Goal: Task Accomplishment & Management: Complete application form

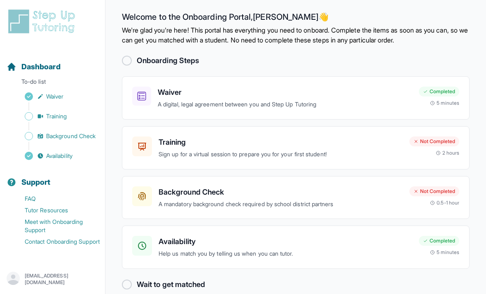
scroll to position [26, 0]
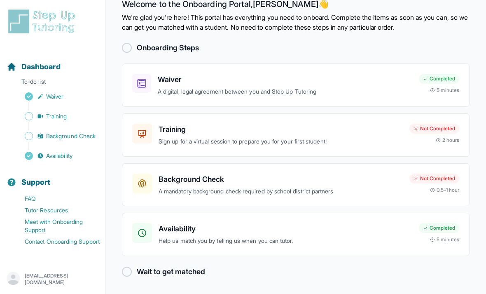
click at [234, 187] on p "A mandatory background check required by school district partners" at bounding box center [281, 191] width 244 height 9
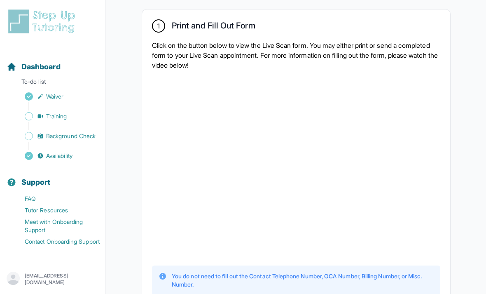
scroll to position [140, 0]
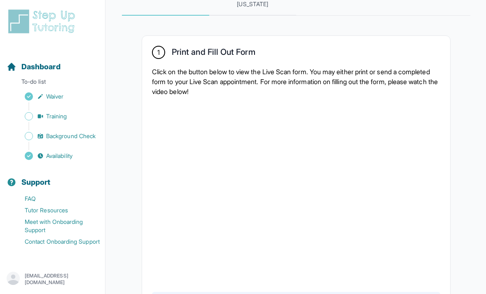
click at [267, 16] on span "Residents Outside of [US_STATE]" at bounding box center [252, 0] width 87 height 30
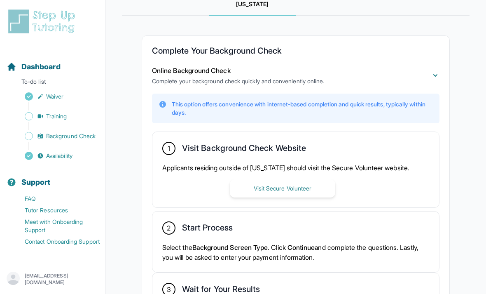
click at [315, 195] on button "Visit Secure Volunteer" at bounding box center [282, 188] width 105 height 18
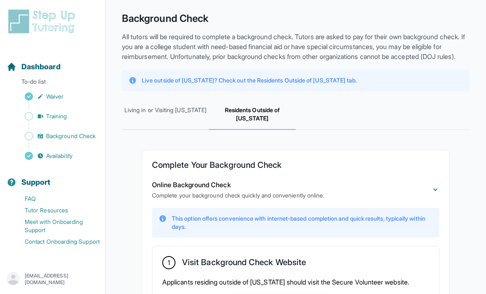
scroll to position [21, 0]
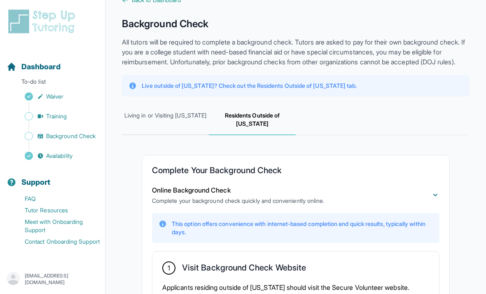
click at [79, 134] on span "Background Check" at bounding box center [70, 136] width 49 height 8
click at [68, 111] on link "Training" at bounding box center [56, 116] width 98 height 12
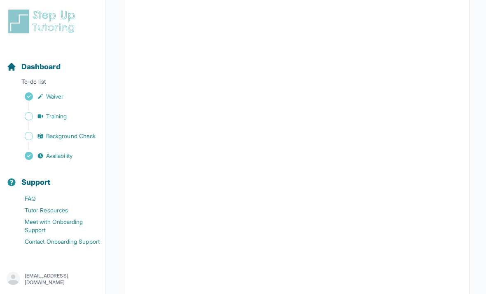
scroll to position [183, 0]
click at [48, 141] on link "Background Check" at bounding box center [56, 136] width 98 height 12
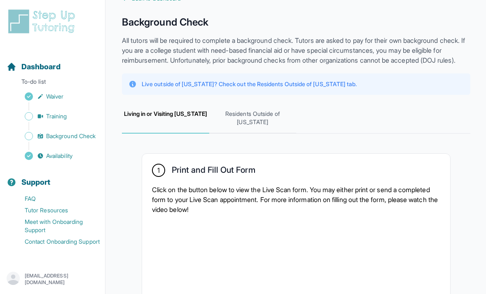
scroll to position [23, 0]
click at [284, 133] on span "Residents Outside of [US_STATE]" at bounding box center [252, 118] width 87 height 30
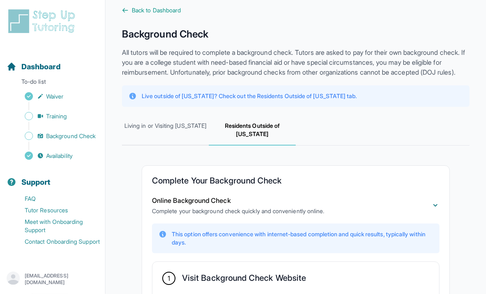
scroll to position [0, 0]
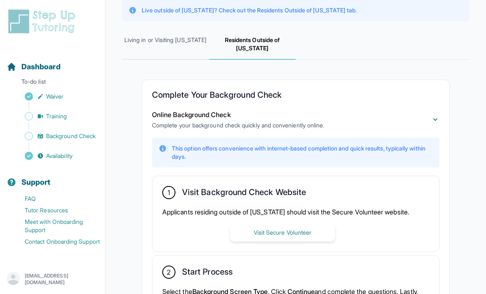
click at [60, 240] on link "Contact Onboarding Support" at bounding box center [56, 242] width 98 height 12
